Goal: Check status: Check status

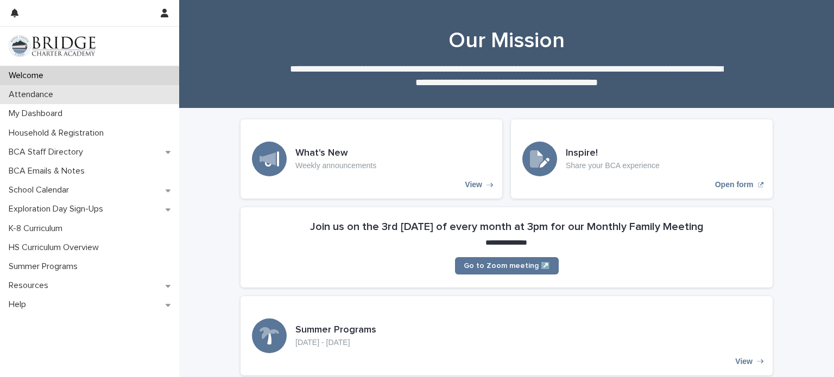
click at [68, 92] on div "Attendance" at bounding box center [89, 94] width 179 height 19
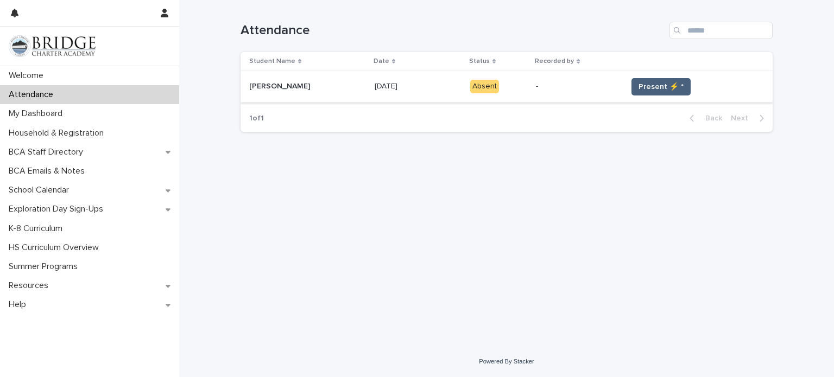
click at [644, 90] on span "Present ⚡ *" at bounding box center [660, 86] width 45 height 11
